Goal: Transaction & Acquisition: Purchase product/service

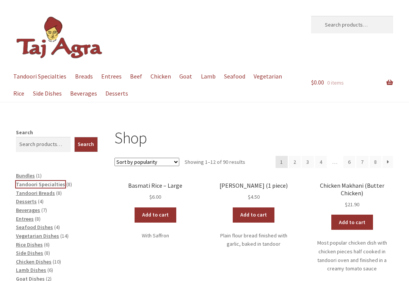
click at [51, 185] on span "Tandoori Specialties" at bounding box center [40, 184] width 49 height 7
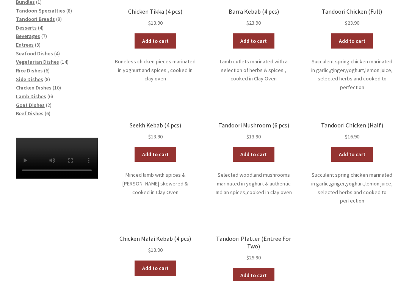
scroll to position [189, 0]
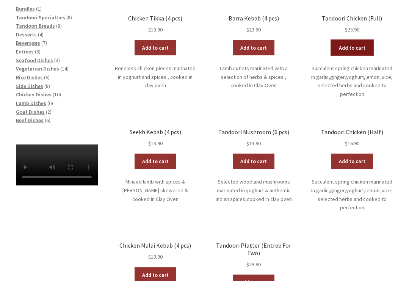
click at [350, 46] on link "Add to cart" at bounding box center [352, 47] width 42 height 15
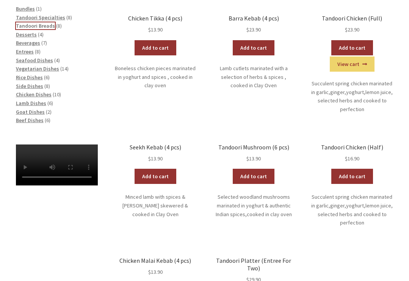
click at [32, 25] on span "Tandoori Breads" at bounding box center [35, 25] width 39 height 7
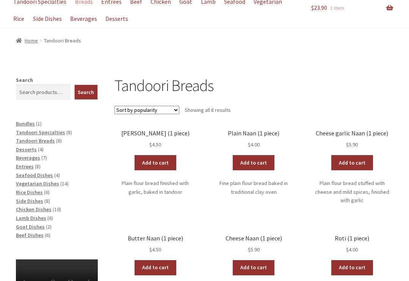
scroll to position [76, 0]
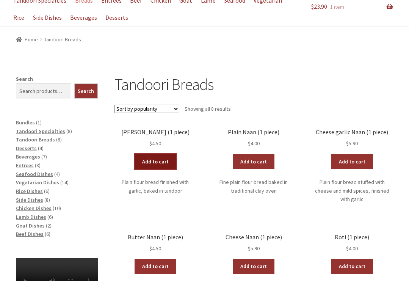
click at [160, 162] on link "Add to cart" at bounding box center [156, 161] width 42 height 15
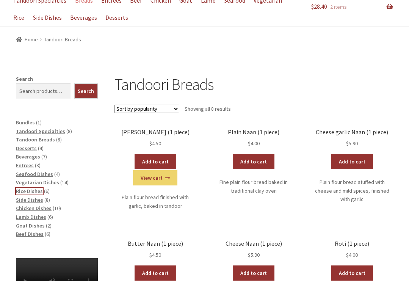
click at [34, 189] on span "Rice Dishes" at bounding box center [29, 191] width 27 height 7
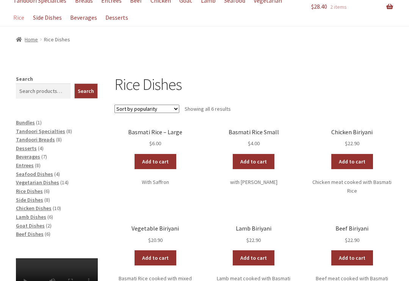
scroll to position [114, 0]
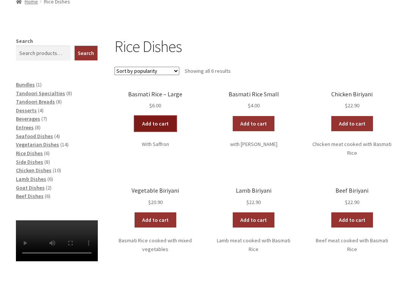
click at [158, 124] on link "Add to cart" at bounding box center [156, 123] width 42 height 15
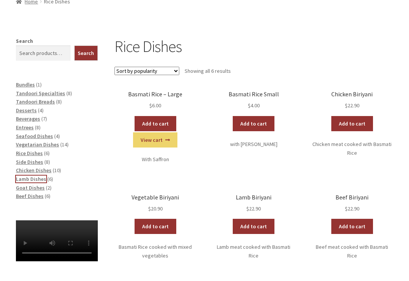
click at [23, 179] on span "Lamb Dishes" at bounding box center [31, 178] width 30 height 7
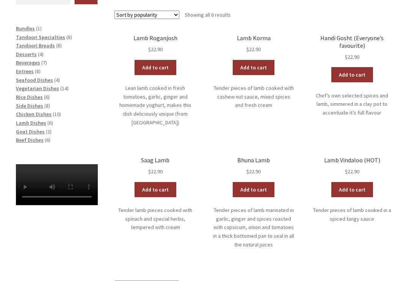
scroll to position [152, 0]
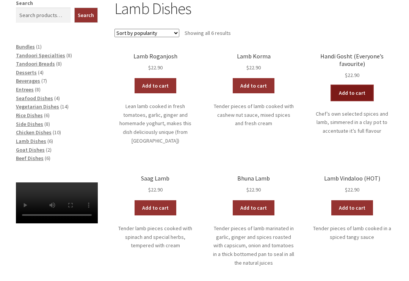
click at [357, 91] on link "Add to cart" at bounding box center [352, 92] width 42 height 15
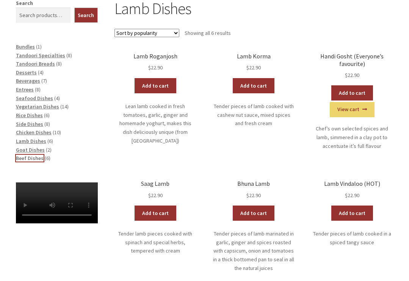
click at [33, 160] on span "Beef Dishes" at bounding box center [30, 158] width 28 height 7
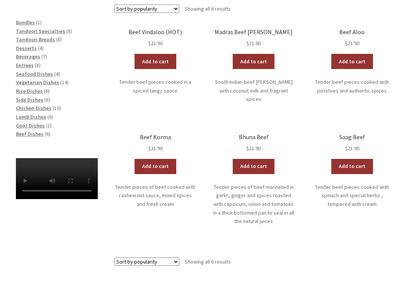
scroll to position [189, 0]
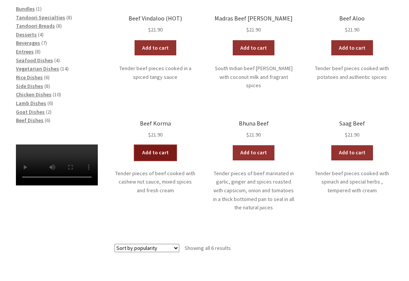
click at [155, 146] on link "Add to cart" at bounding box center [156, 152] width 42 height 15
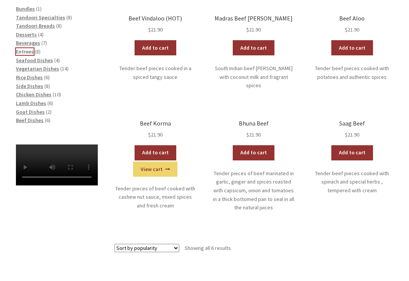
click at [29, 50] on span "Entrees" at bounding box center [25, 51] width 18 height 7
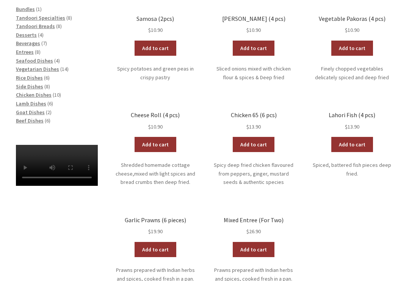
scroll to position [189, 0]
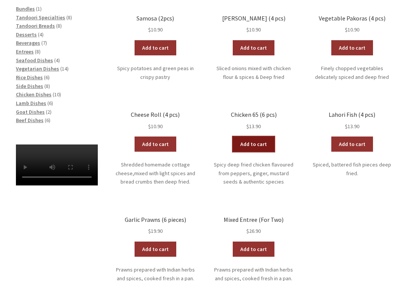
click at [252, 142] on link "Add to cart" at bounding box center [254, 143] width 42 height 15
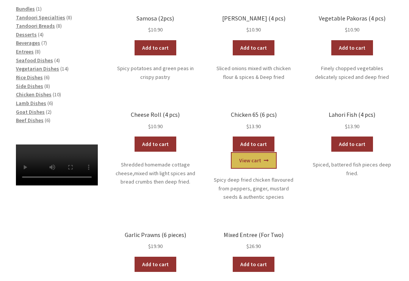
click at [254, 160] on link "View cart" at bounding box center [254, 160] width 44 height 15
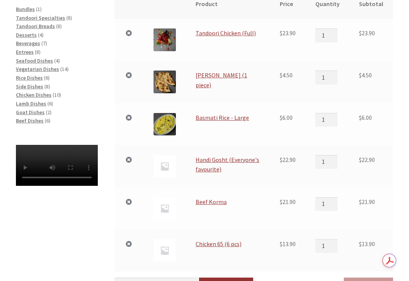
scroll to position [189, 0]
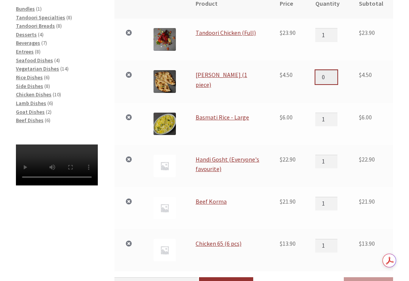
click at [335, 79] on input "0" at bounding box center [326, 77] width 22 height 14
click at [336, 75] on input "1" at bounding box center [326, 77] width 22 height 14
click at [336, 75] on input "2" at bounding box center [326, 77] width 22 height 14
type input "3"
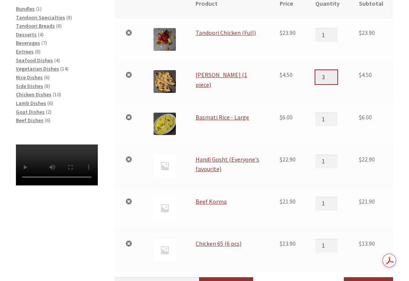
click at [336, 75] on input "3" at bounding box center [326, 77] width 22 height 14
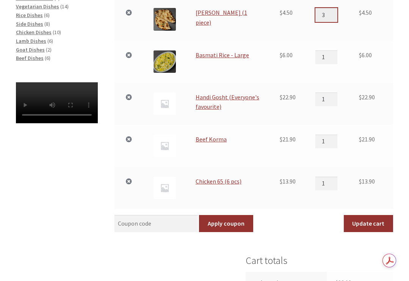
scroll to position [265, 0]
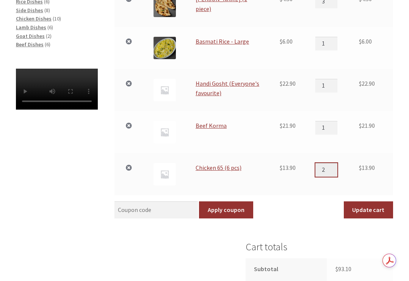
type input "2"
click at [336, 166] on input "2" at bounding box center [326, 170] width 22 height 14
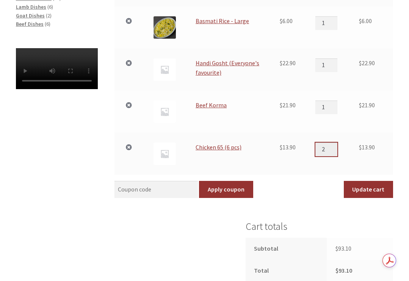
scroll to position [303, 0]
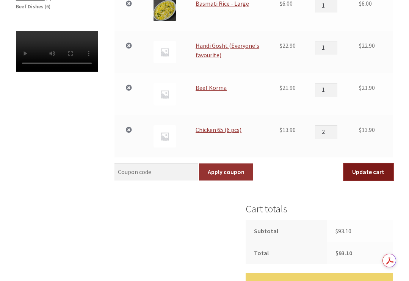
click at [363, 170] on button "Update cart" at bounding box center [368, 171] width 49 height 17
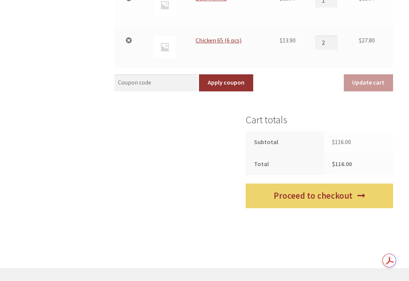
scroll to position [447, 0]
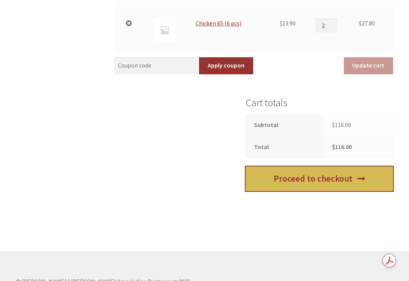
click at [338, 177] on link "Proceed to checkout" at bounding box center [319, 178] width 147 height 25
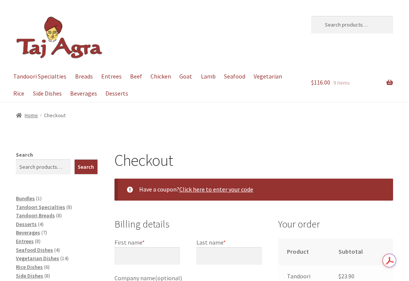
select select "ACT"
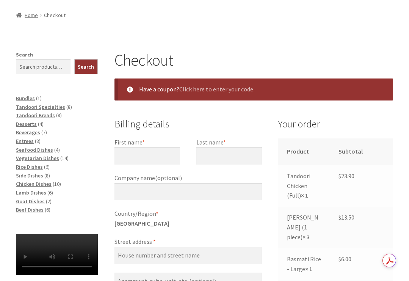
scroll to position [114, 0]
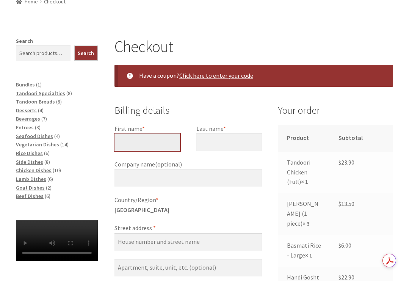
click at [153, 144] on input "First name *" at bounding box center [147, 141] width 66 height 17
type input "Aaron"
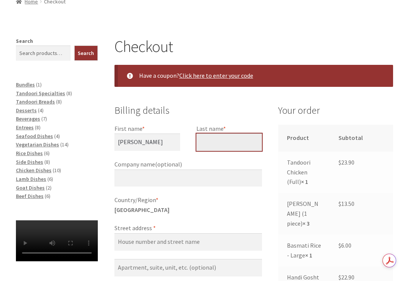
type input "Hall"
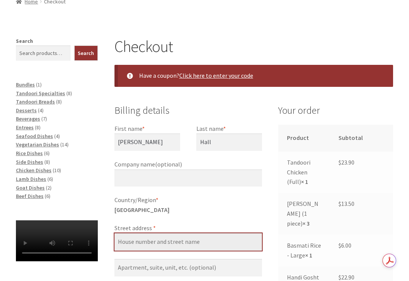
type input "[STREET_ADDRESS][PERSON_NAME]"
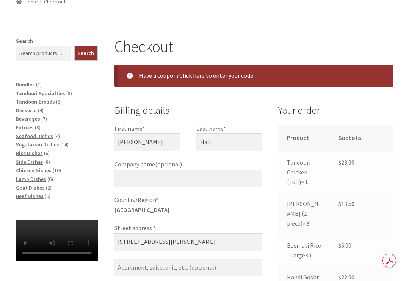
type input "O'CONNOR"
type input "2602"
type input "[PHONE_NUMBER]"
type input "[EMAIL_ADDRESS][DOMAIN_NAME]"
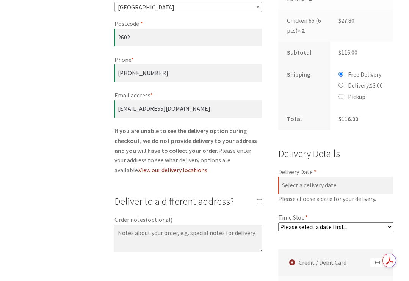
scroll to position [461, 0]
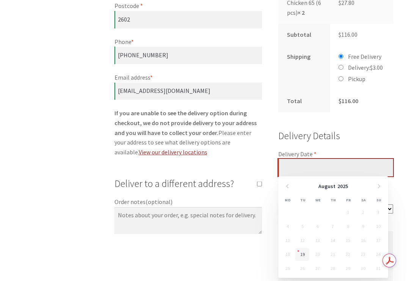
click at [308, 169] on input "Delivery Date *" at bounding box center [335, 167] width 115 height 17
click at [300, 255] on link "19" at bounding box center [302, 254] width 14 height 13
type input "[DATE]"
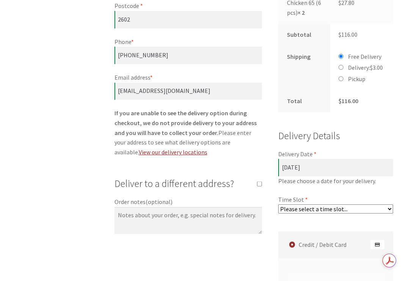
click at [295, 208] on select "Please select a time slot... 05:55 PM - 06:25 PM 06:25 PM - 06:55 PM 06:55 PM -…" at bounding box center [335, 208] width 115 height 9
select select "60c2ef62db861/0|0.00"
click at [278, 204] on select "Please select a time slot... 05:55 PM - 06:25 PM 06:25 PM - 06:55 PM 06:55 PM -…" at bounding box center [335, 208] width 115 height 9
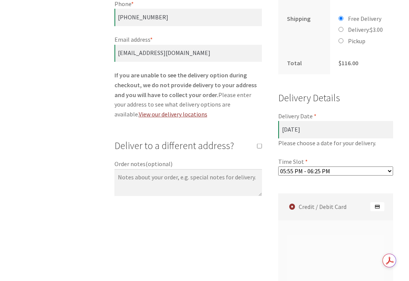
scroll to position [537, 0]
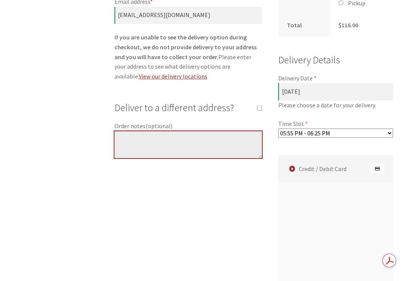
click at [178, 144] on textarea "Order notes (optional)" at bounding box center [187, 144] width 147 height 27
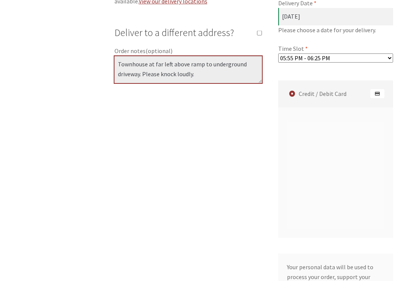
scroll to position [613, 0]
type textarea "Townhouse at far left above ramp to underground driveway. Please knock loudly."
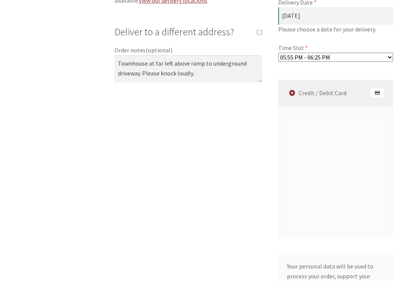
click at [301, 97] on label "Credit / Debit Card" at bounding box center [336, 93] width 113 height 27
click at [0, 0] on input "Credit / Debit Card" at bounding box center [0, 0] width 0 height 0
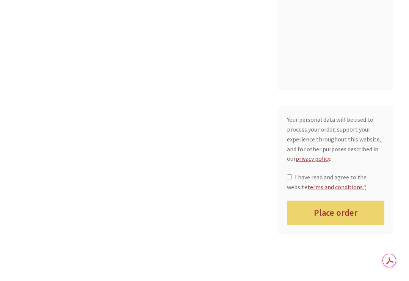
scroll to position [886, 0]
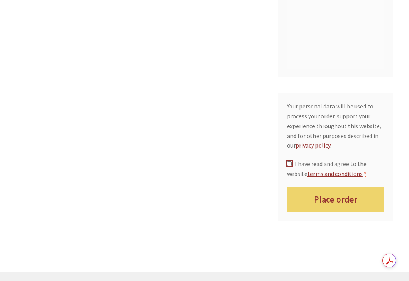
click at [289, 163] on input "I have read and agree to the website terms and conditions *" at bounding box center [289, 163] width 5 height 5
checkbox input "true"
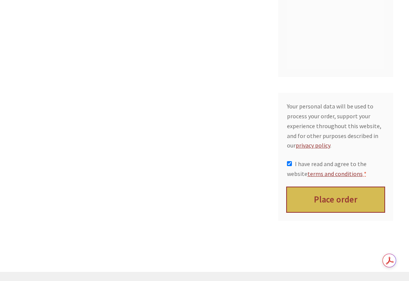
click at [336, 201] on button "Place order" at bounding box center [336, 199] width 98 height 25
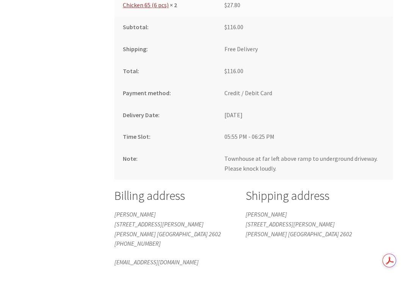
scroll to position [507, 0]
